Goal: Task Accomplishment & Management: Manage account settings

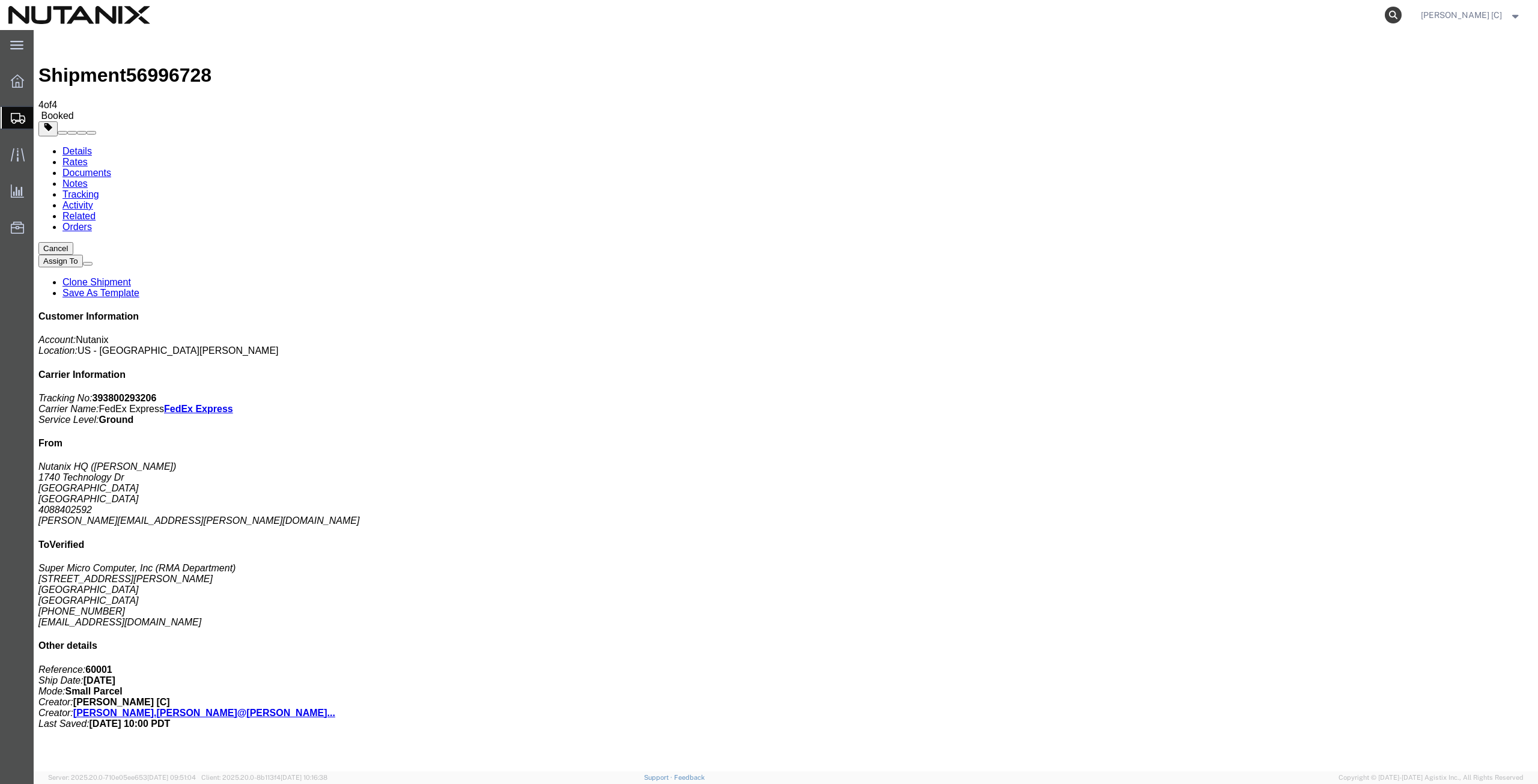
click at [1396, 14] on icon at bounding box center [1393, 15] width 17 height 17
click at [1043, 18] on input "search" at bounding box center [1203, 15] width 366 height 29
paste input "393800293206"
type input "393800293206"
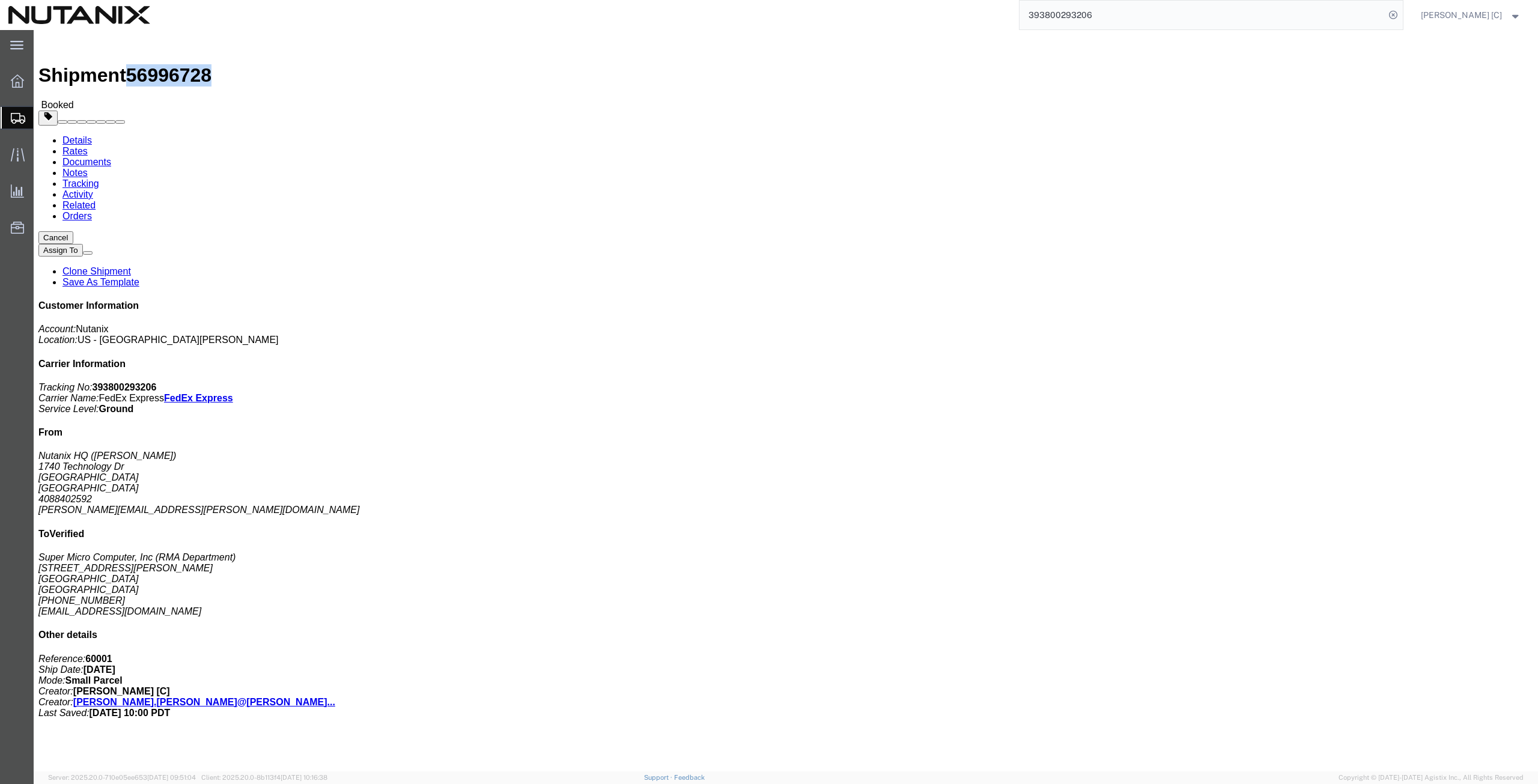
drag, startPoint x: 165, startPoint y: 15, endPoint x: 104, endPoint y: 16, distance: 61.0
click div "Shipment 56996728 Booked"
copy span "56996728"
click link "Clone Shipment"
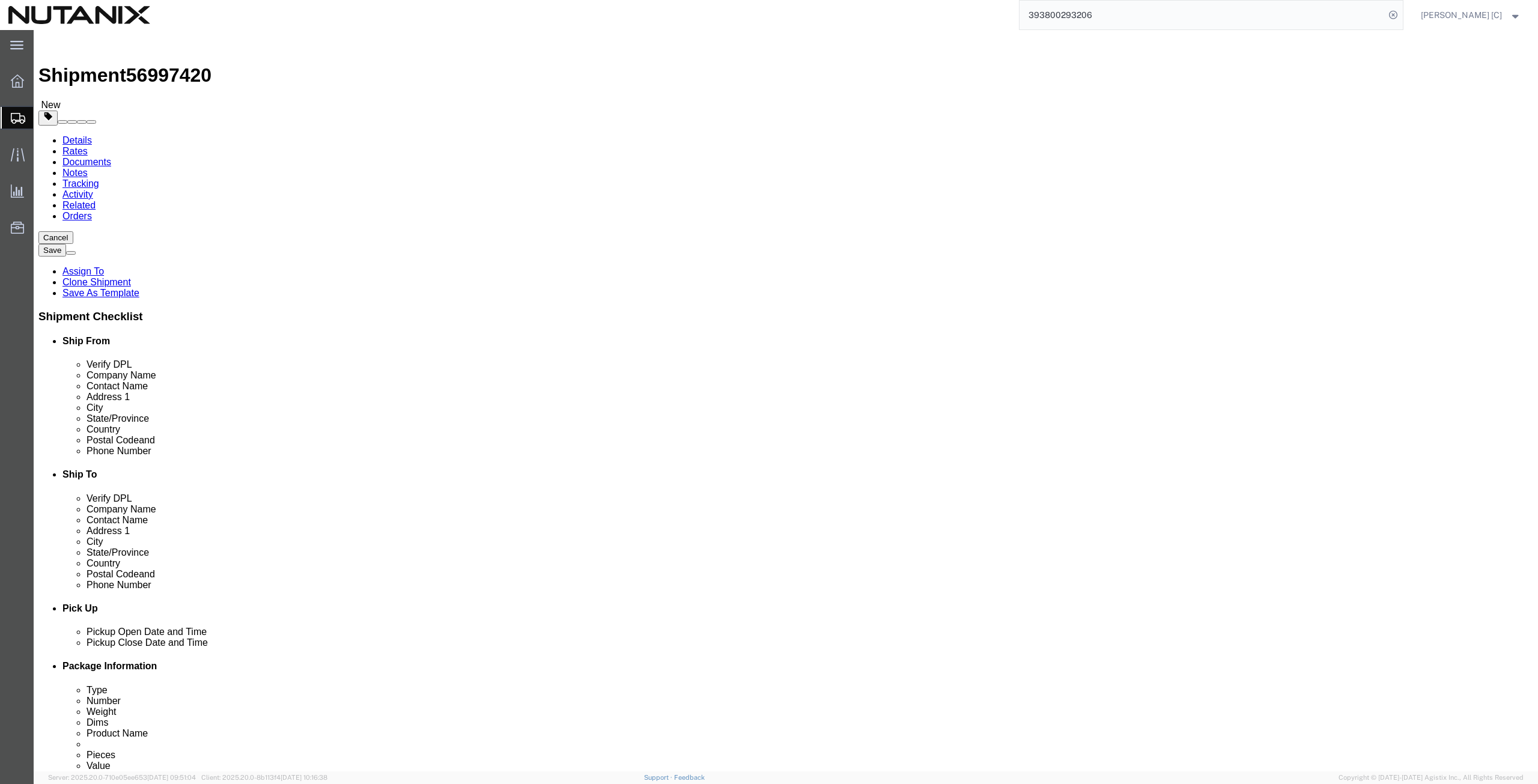
drag, startPoint x: 310, startPoint y: 244, endPoint x: -21, endPoint y: 300, distance: 335.7
click html "Shipment 56997420 New Details Rates Documents Notes Tracking Activity Related O…"
type input "Art"
click p "- Nutanix HQ - ([PERSON_NAME]) [STREET_ADDRESS]"
type input "[PHONE_NUMBER]"
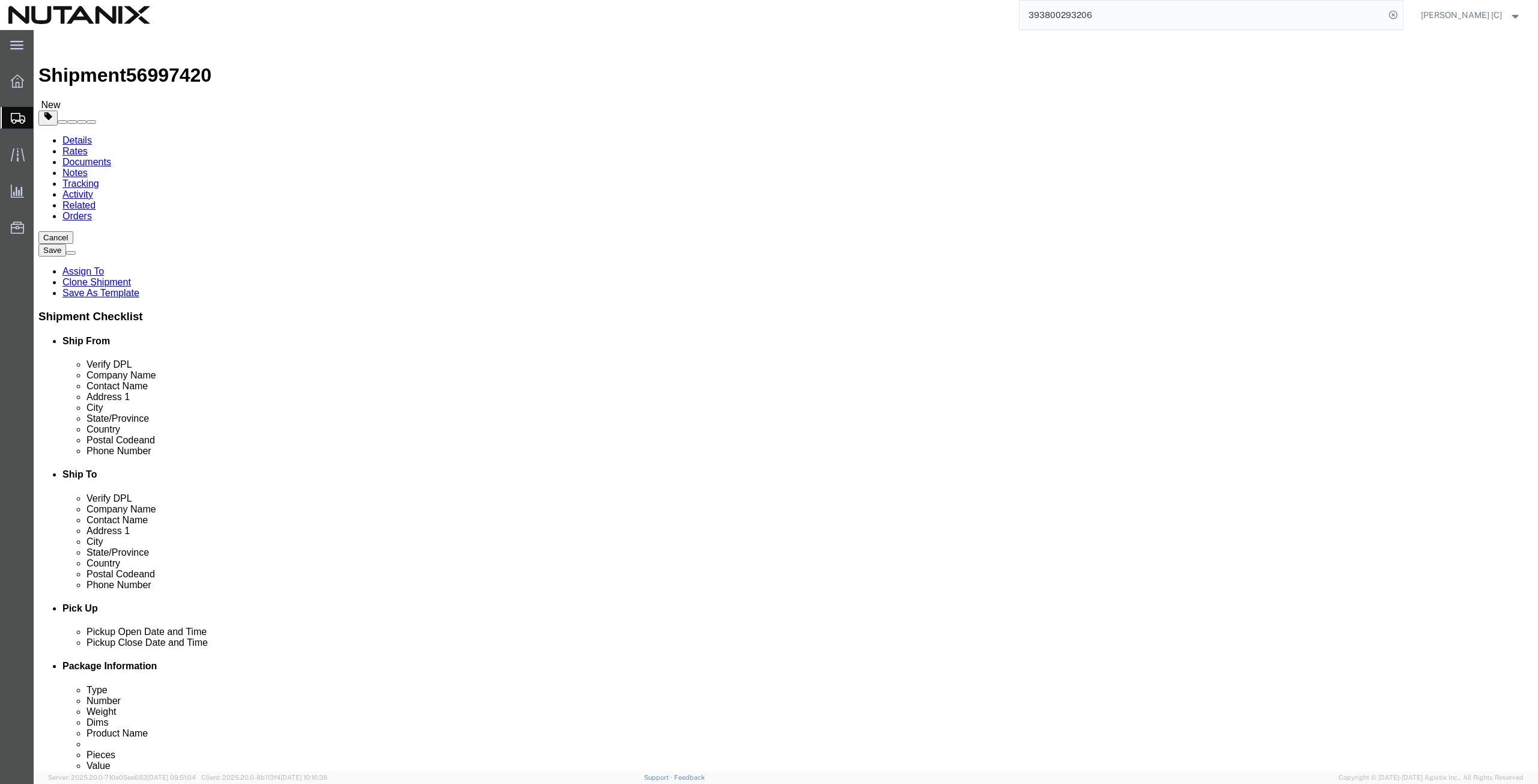
type input "[PERSON_NAME][EMAIL_ADDRESS][PERSON_NAME][DOMAIN_NAME]"
select select "CA"
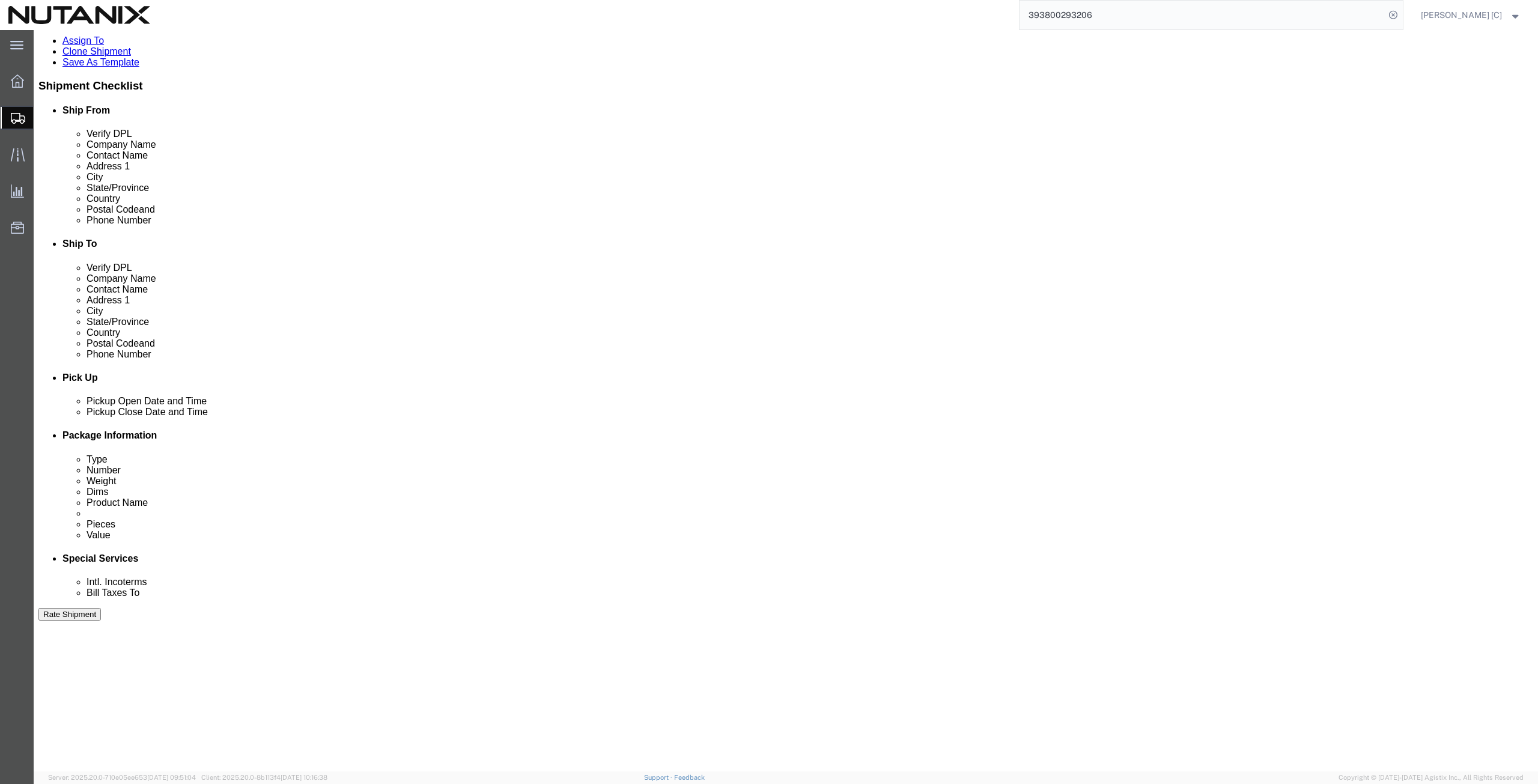
scroll to position [280, 0]
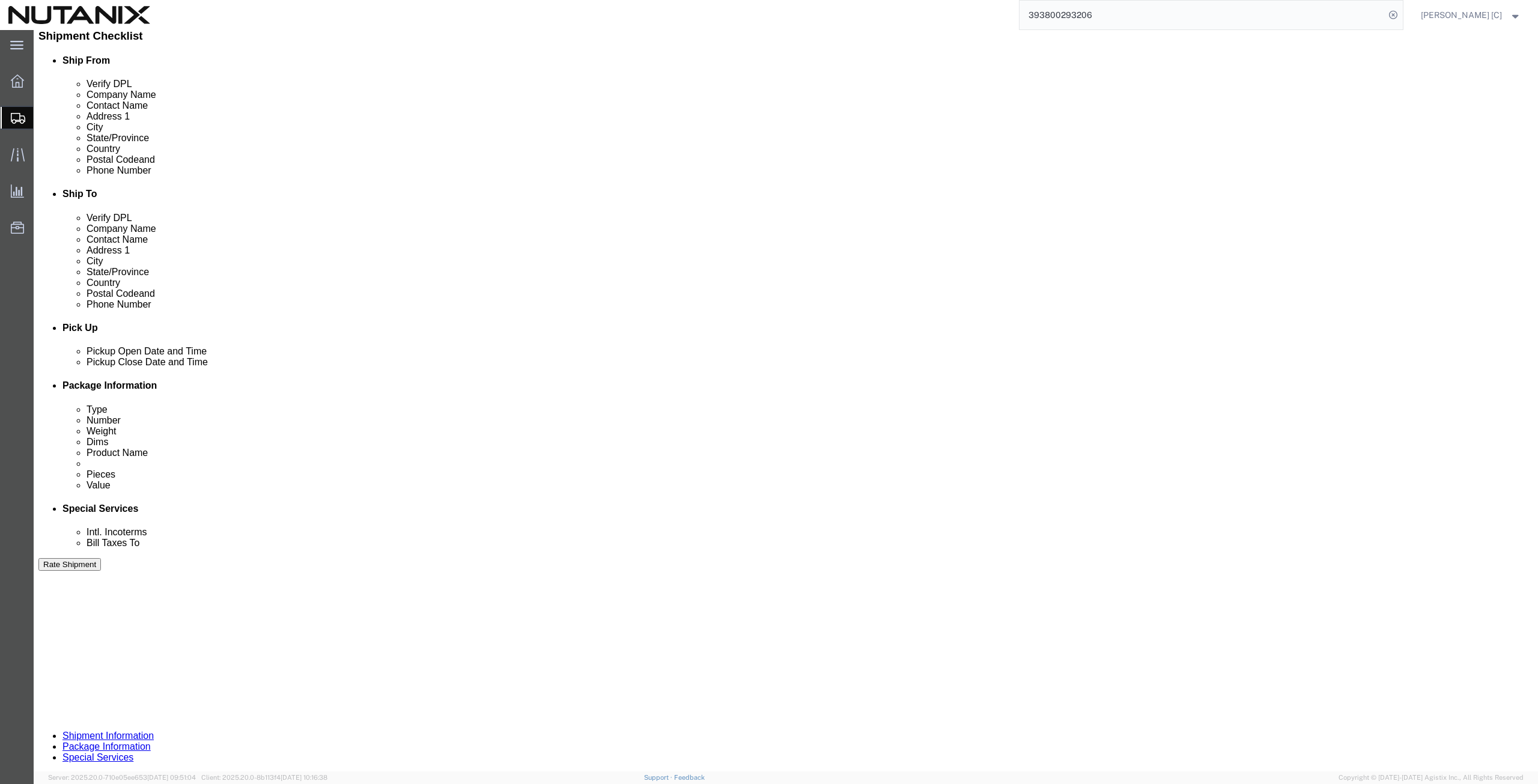
type input "[PERSON_NAME]"
click input "RD250930010"
type input "XD250930010"
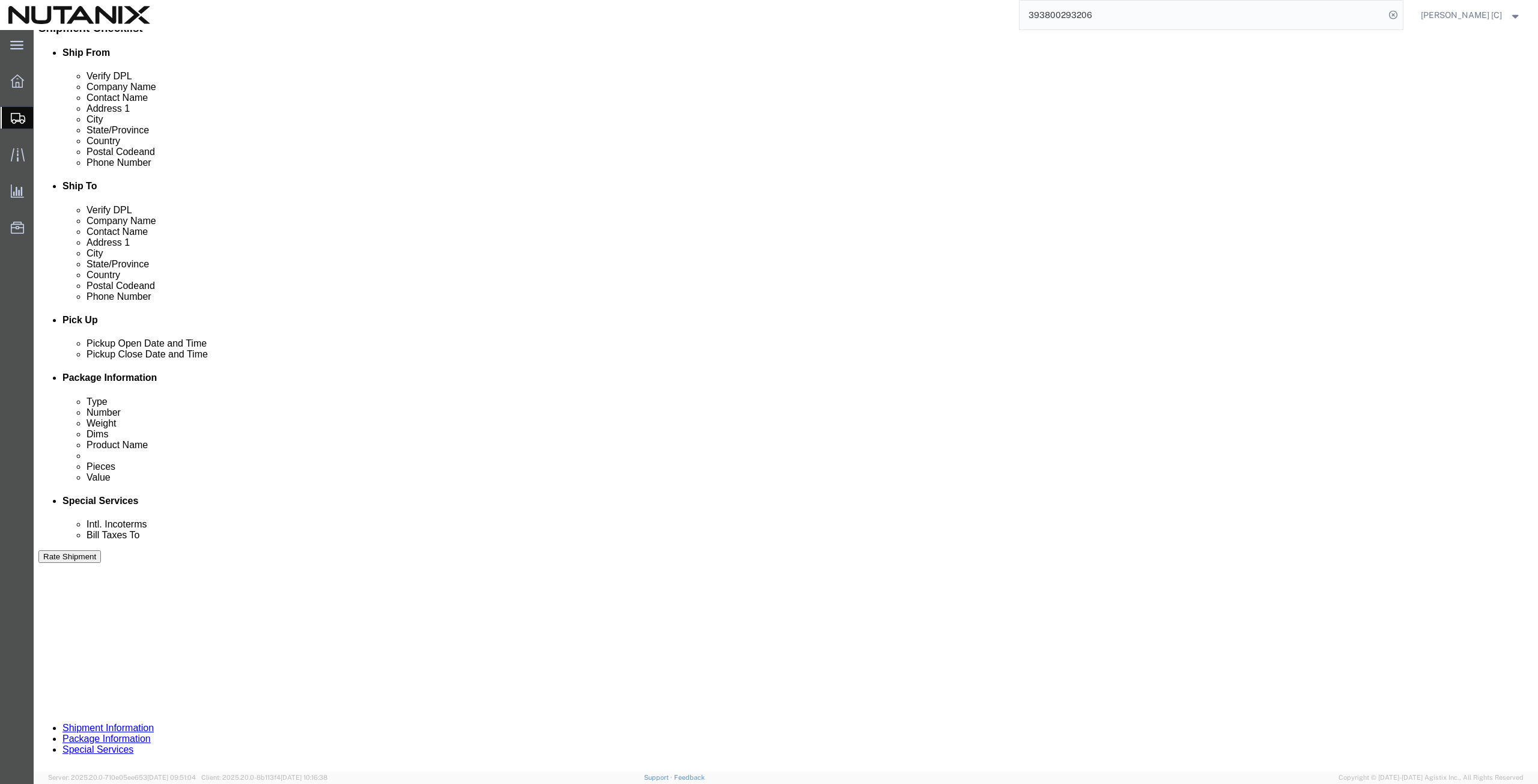
scroll to position [290, 0]
click button "Continue"
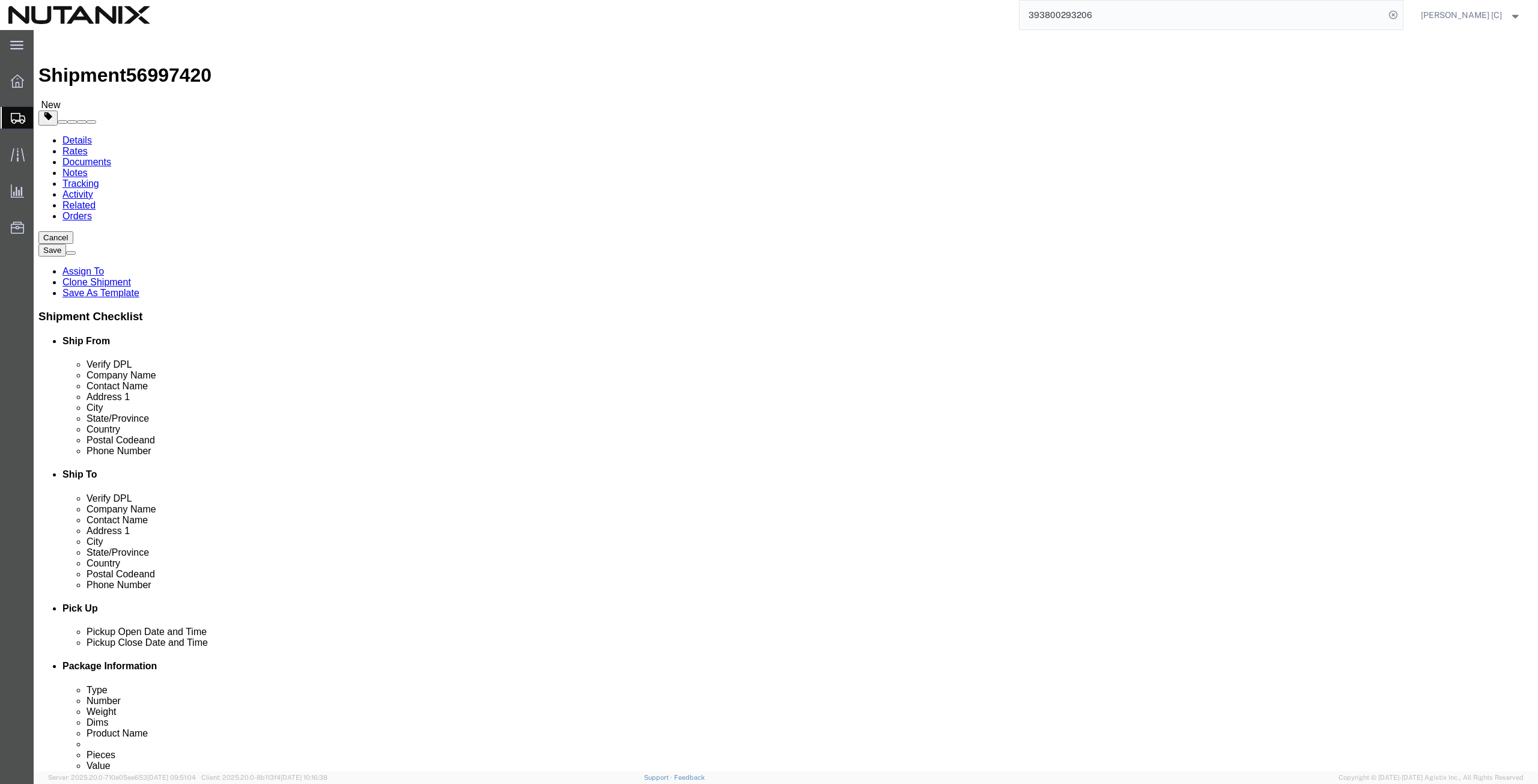
drag, startPoint x: 255, startPoint y: 277, endPoint x: 186, endPoint y: 273, distance: 69.1
click div "Weight 60.00 Select kgs lbs Ship. t°"
type input "57.7"
drag, startPoint x: 1229, startPoint y: 463, endPoint x: 1222, endPoint y: 469, distance: 9.2
click button "Continue"
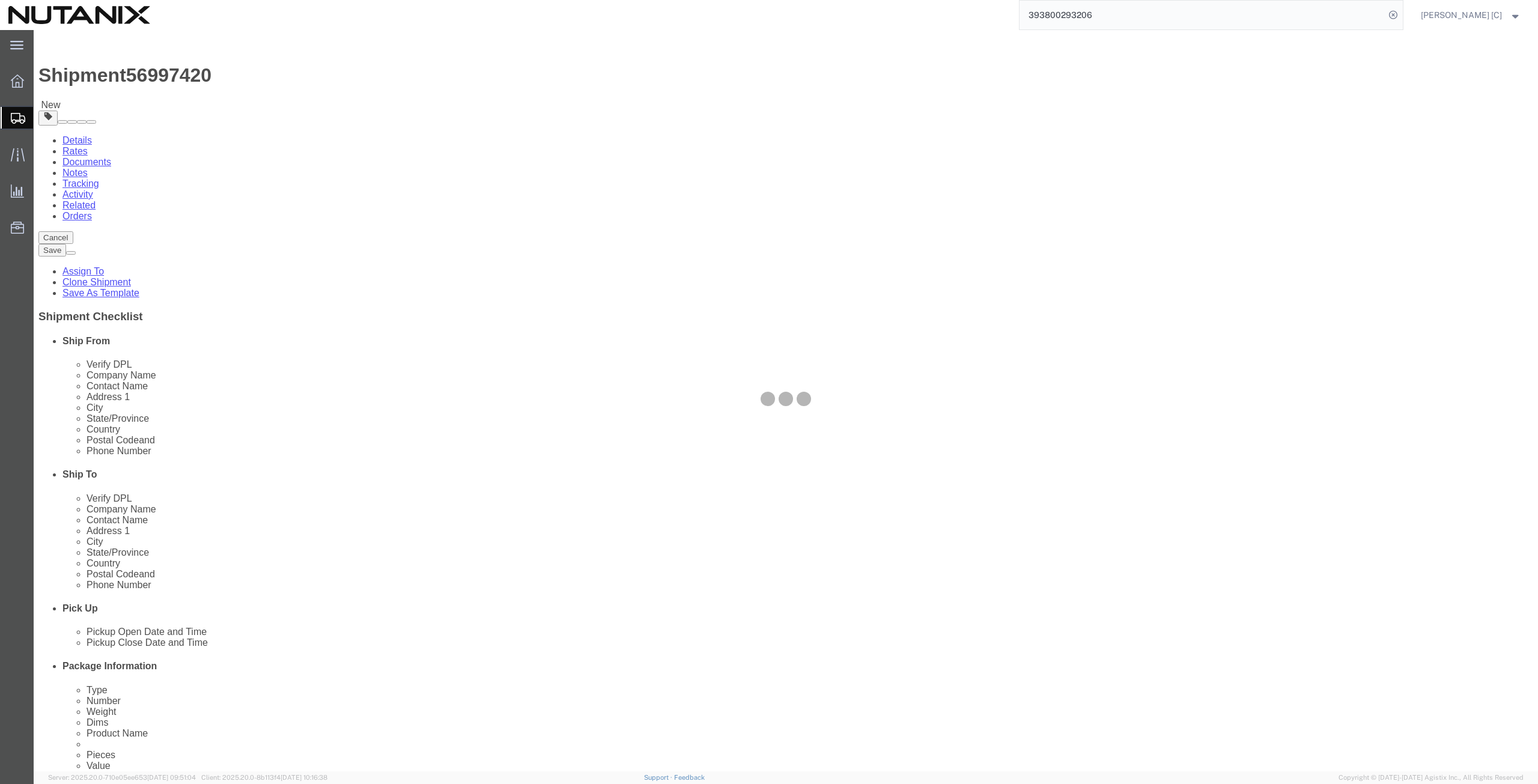
select select
select select "COSTCENTER"
select select "48694"
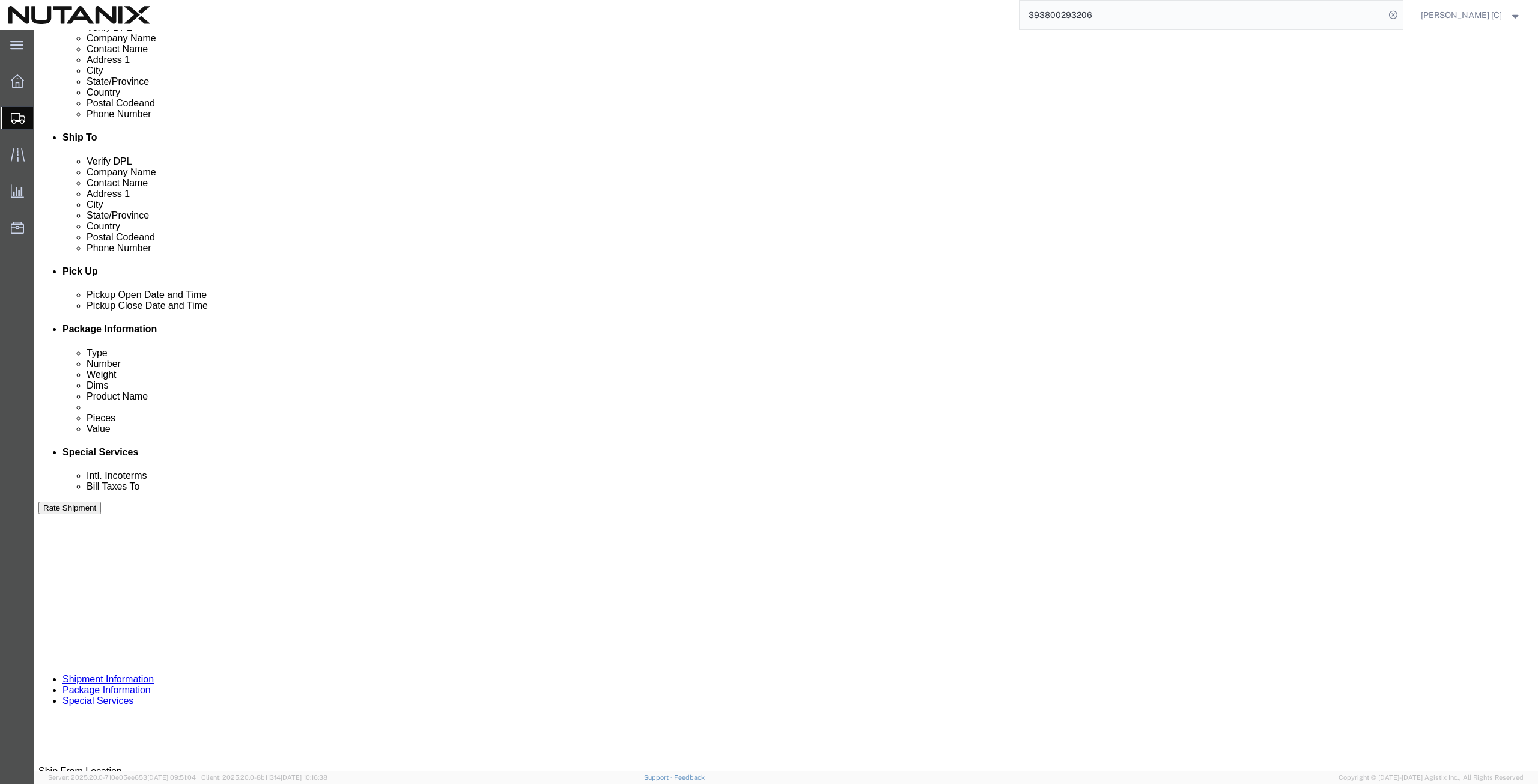
scroll to position [418, 0]
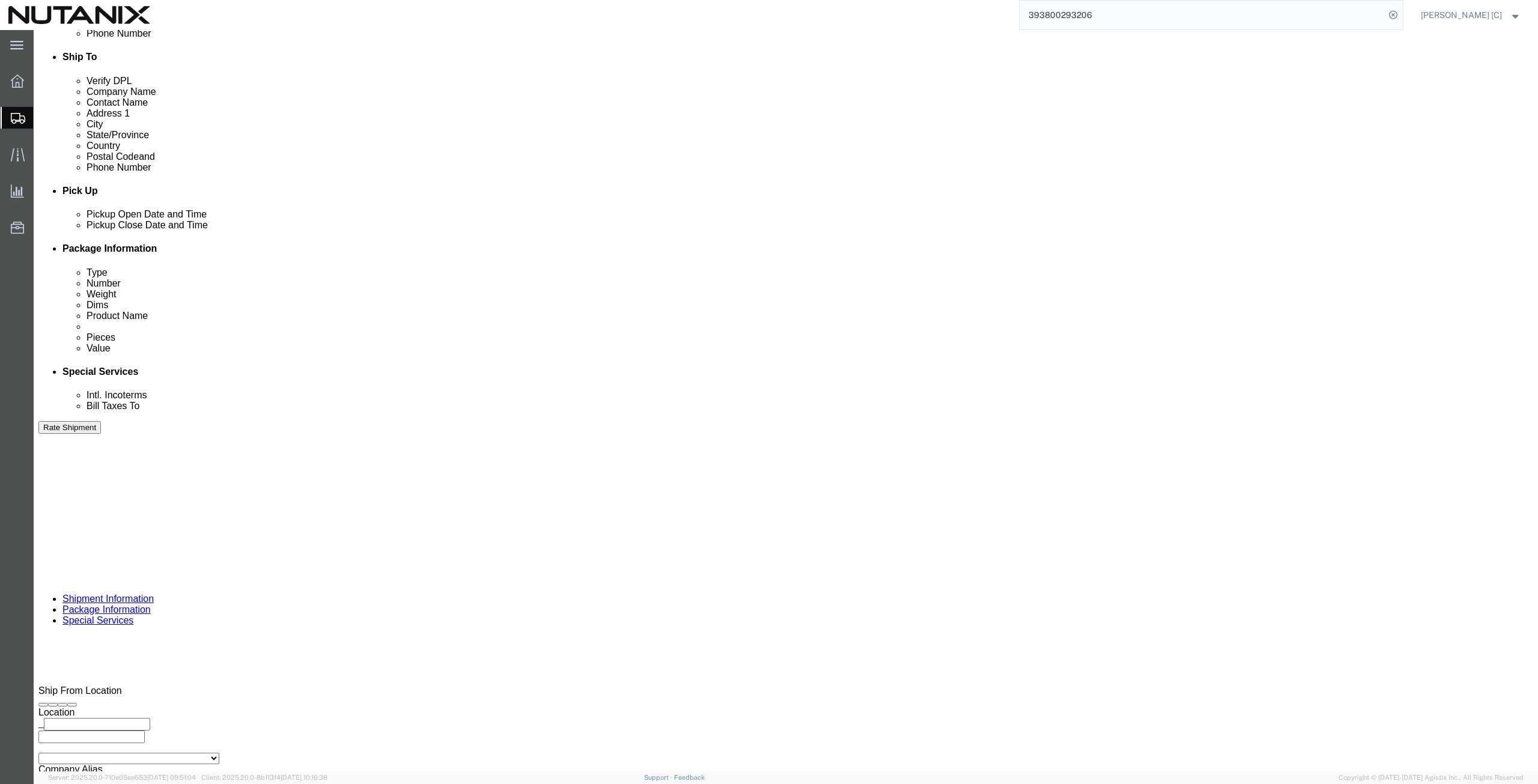
drag, startPoint x: 908, startPoint y: 567, endPoint x: 713, endPoint y: 589, distance: 196.2
click div "Message FA-4952"
paste textarea "24SG5S450010"
click textarea "FA-4952"
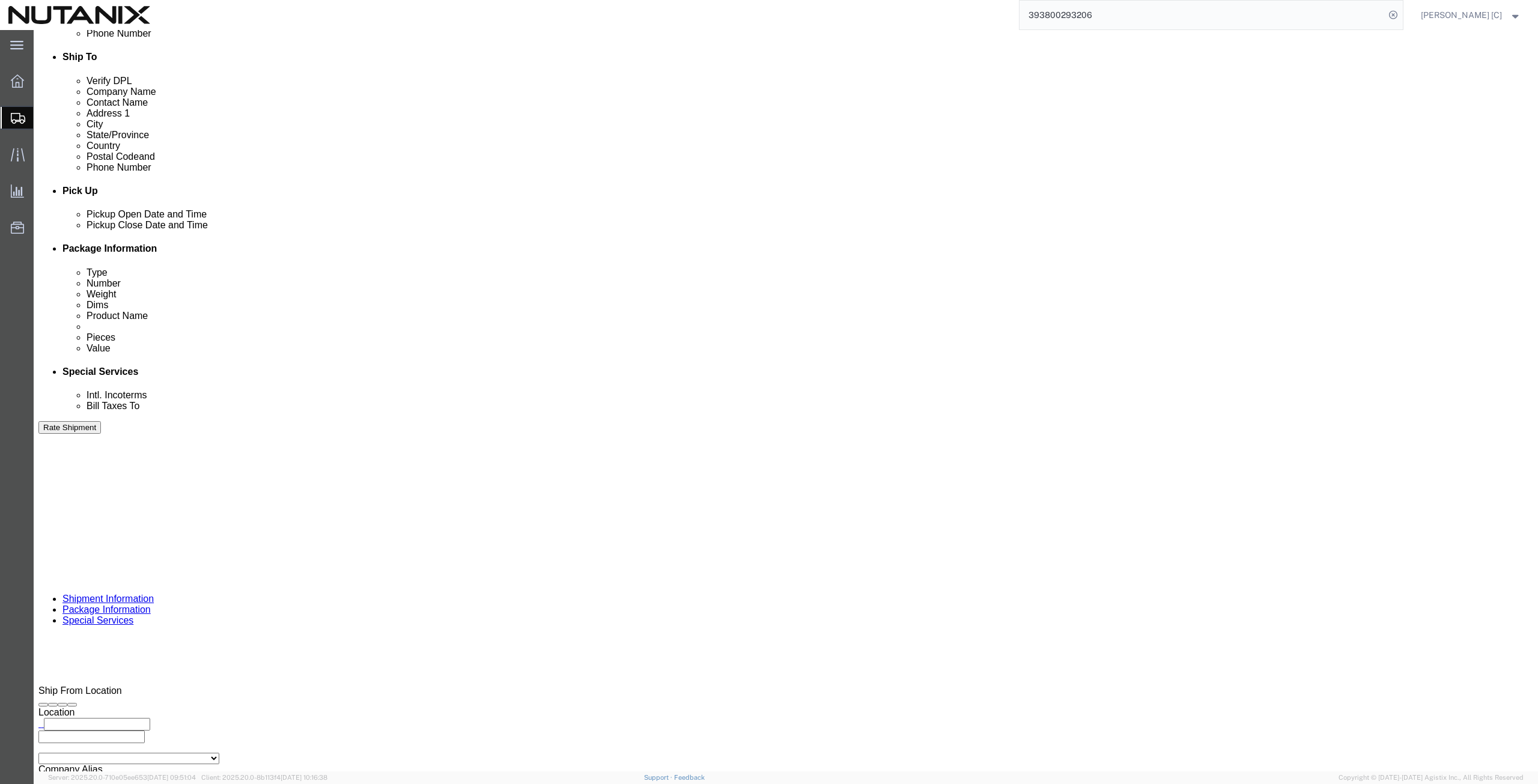
type textarea "24SG5S450010"
click button "Rate Shipment"
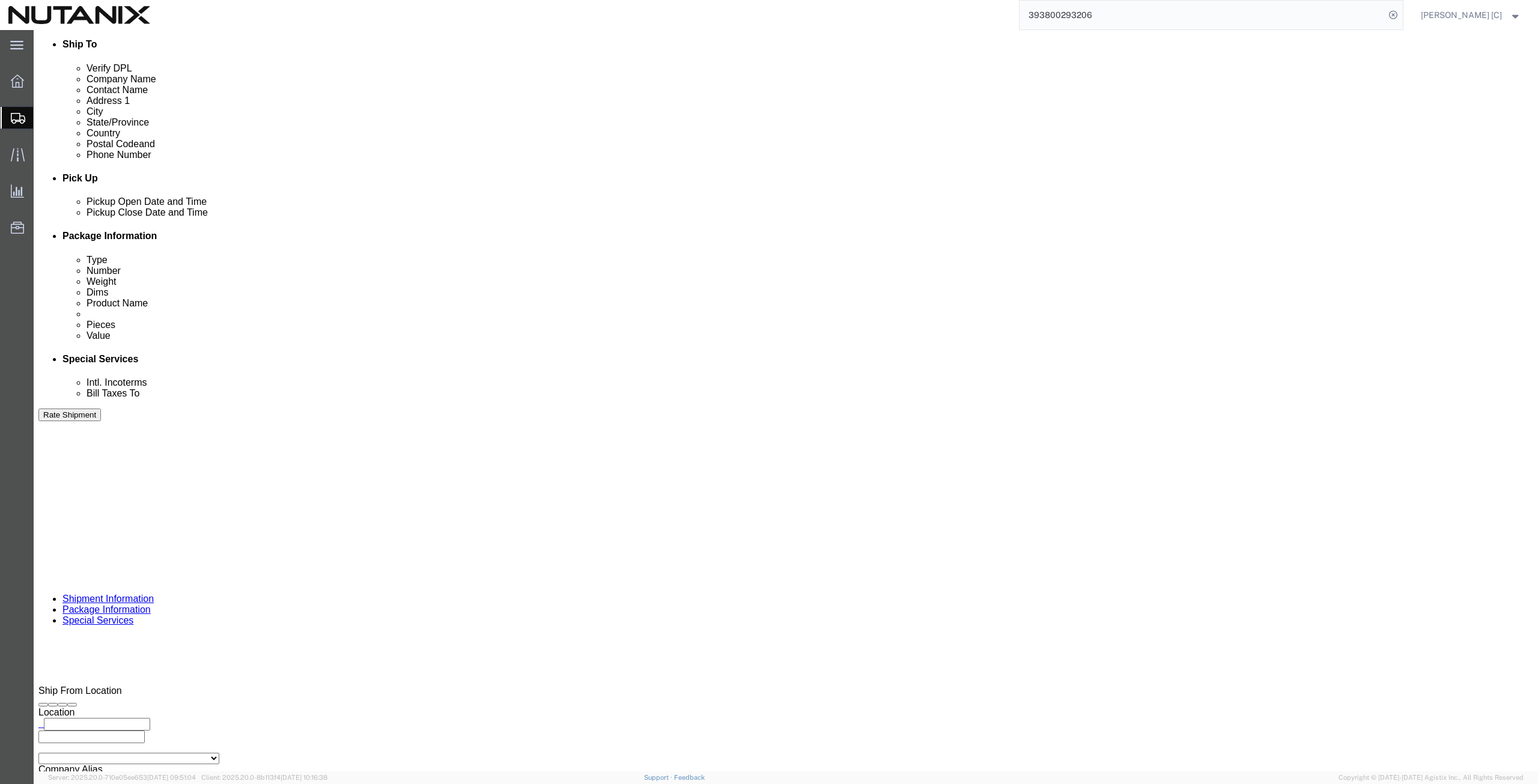
click button "Rate Shipment"
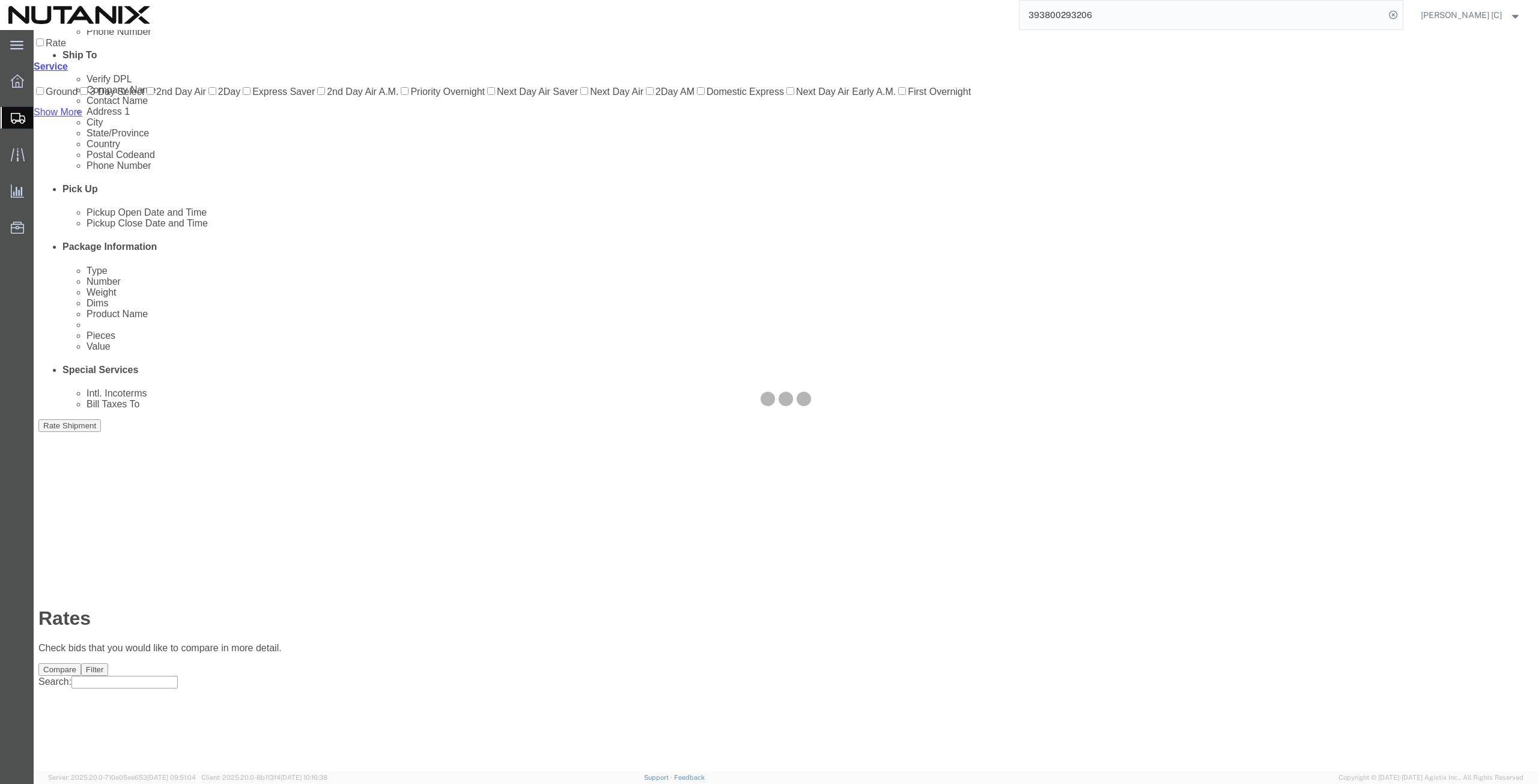
scroll to position [0, 0]
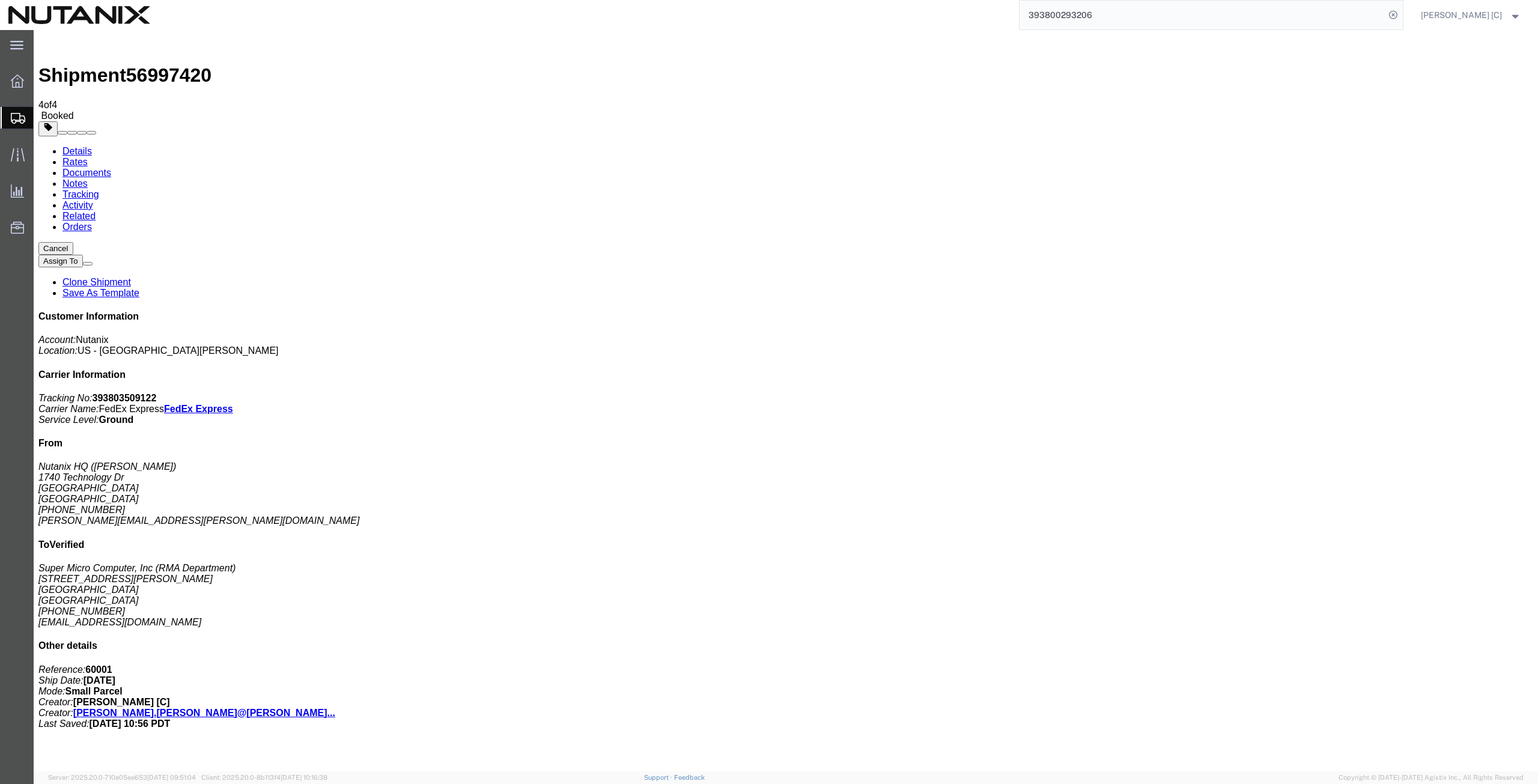
drag, startPoint x: 1115, startPoint y: 20, endPoint x: 1034, endPoint y: 23, distance: 81.1
click at [1034, 23] on input "393800293206" at bounding box center [1203, 15] width 366 height 29
paste input "search"
click at [1132, 17] on input "393800293206" at bounding box center [1203, 15] width 366 height 29
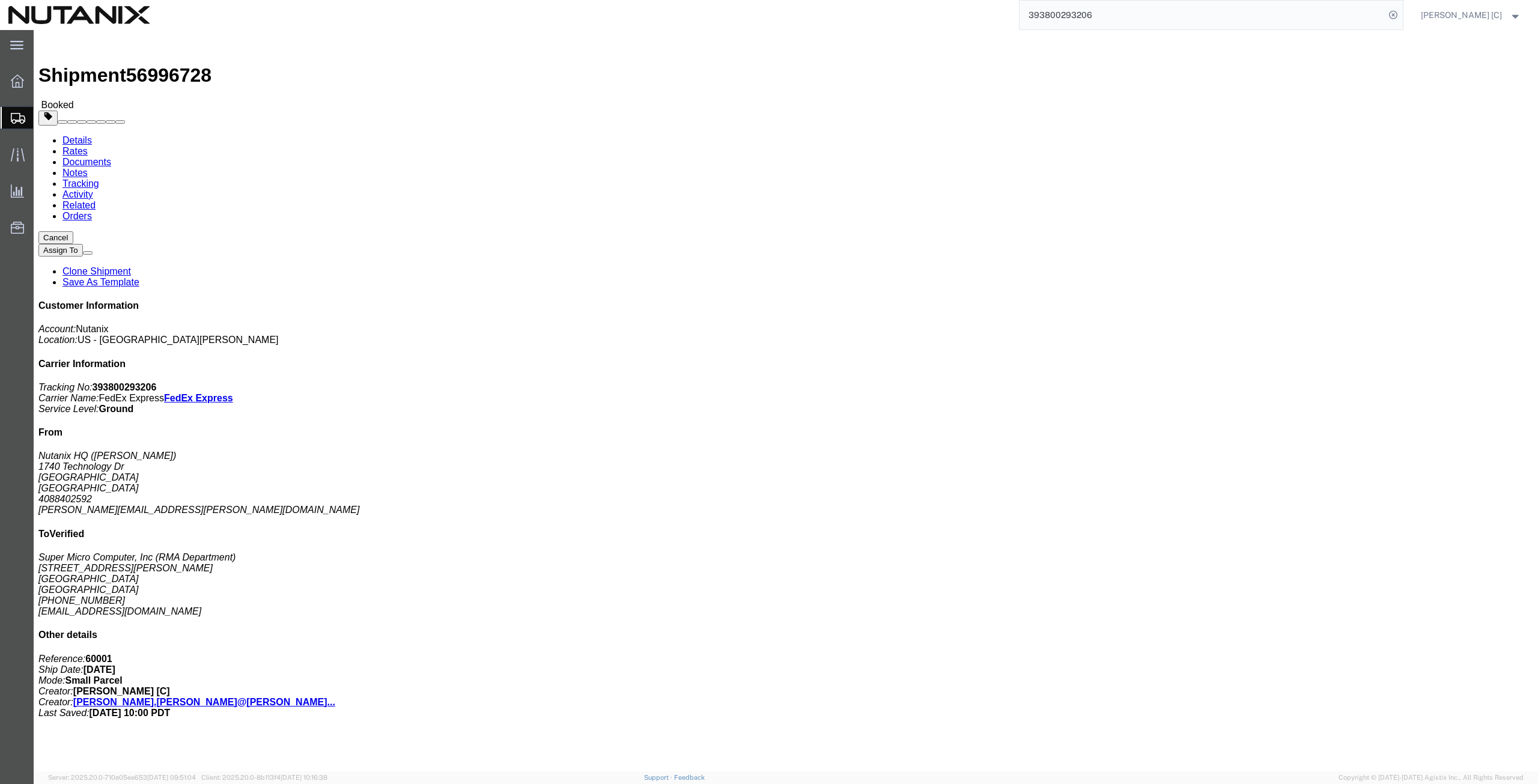
scroll to position [62, 0]
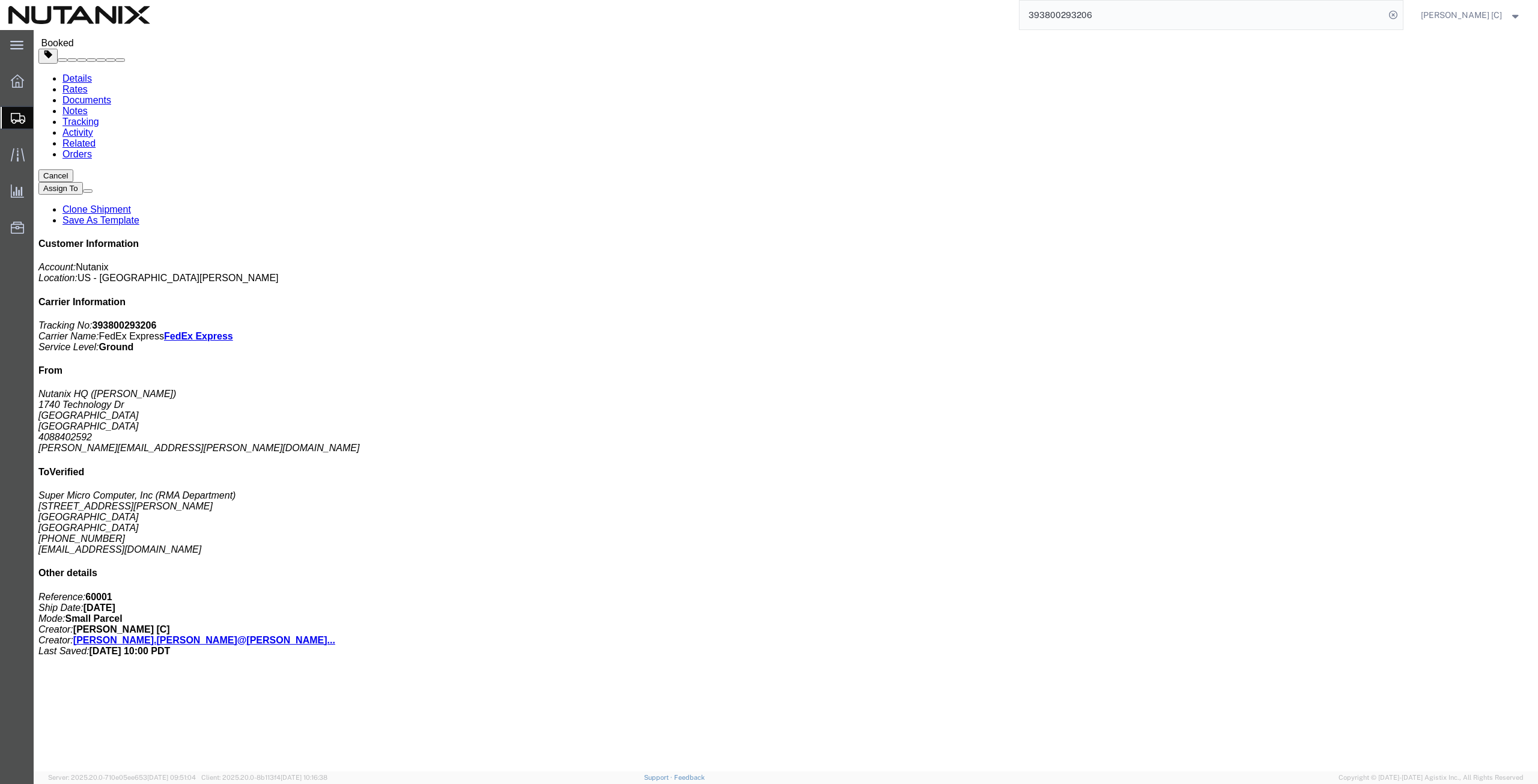
click button "Cancel"
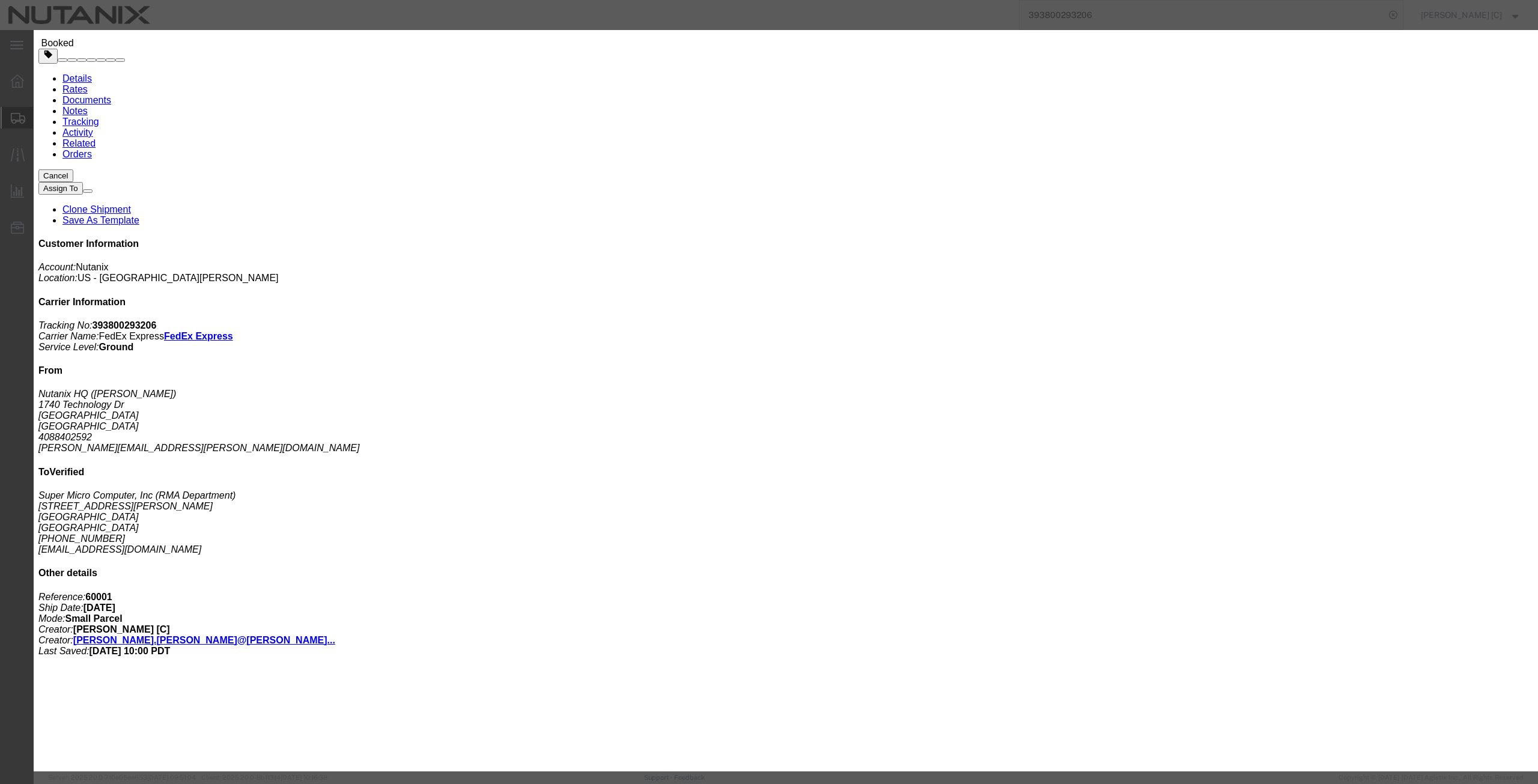
click button "Yes"
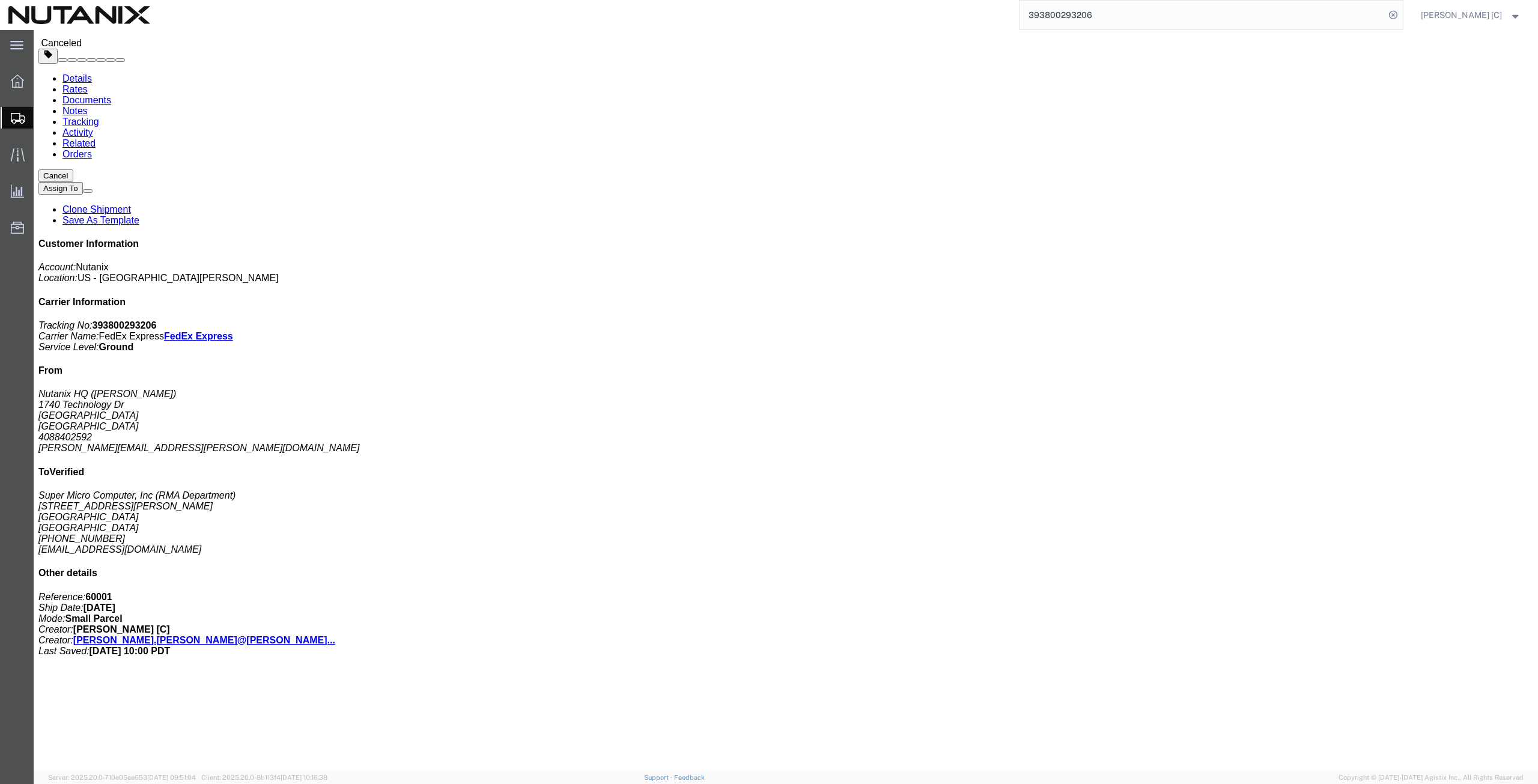
drag, startPoint x: 1108, startPoint y: 10, endPoint x: 889, endPoint y: 10, distance: 219.0
click at [891, 10] on div "393800293206" at bounding box center [781, 15] width 1245 height 30
paste input "794740744"
type input "393794740744"
